Goal: Find specific page/section: Find specific page/section

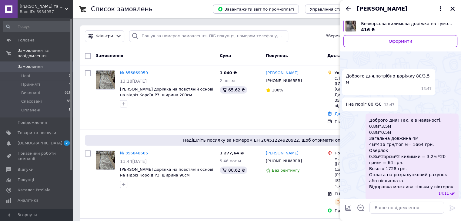
scroll to position [208, 0]
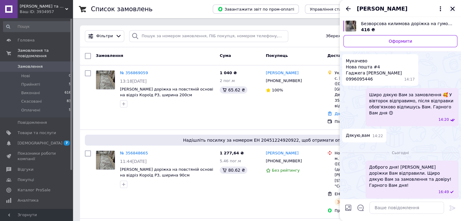
click at [452, 10] on icon "Закрити" at bounding box center [451, 8] width 5 height 5
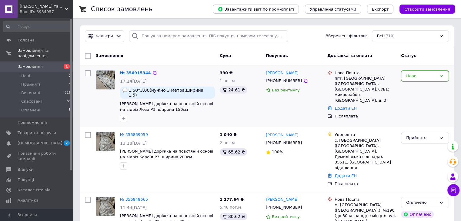
click at [104, 80] on img at bounding box center [105, 80] width 19 height 19
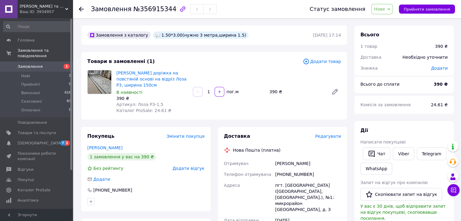
click at [101, 82] on img at bounding box center [100, 82] width 24 height 24
click at [140, 78] on link "[PERSON_NAME] доріжка на повстяній основі на відріз Лоза Р3, ширина 150cм" at bounding box center [151, 79] width 70 height 17
